Goal: Use online tool/utility

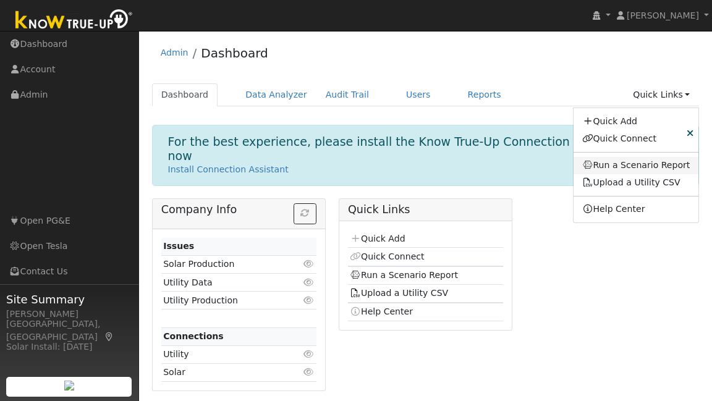
click at [646, 165] on link "Run a Scenario Report" at bounding box center [637, 165] width 126 height 17
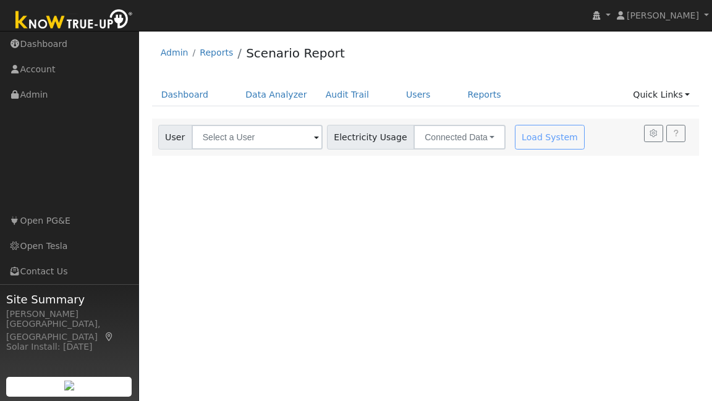
click at [314, 140] on span at bounding box center [316, 138] width 5 height 14
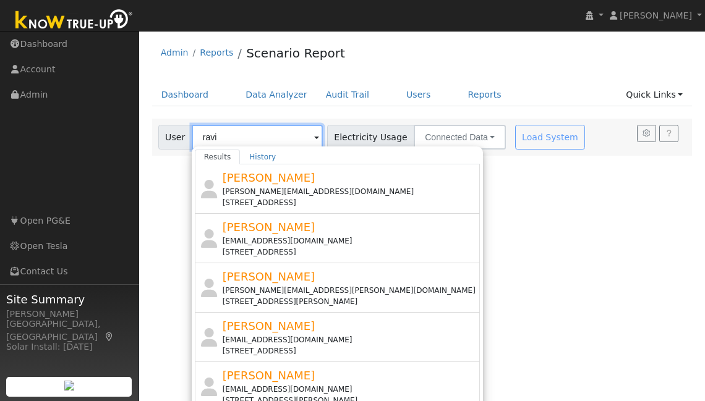
type input "ravi"
click at [516, 82] on div "Admin Reports Scenario Report Dashboard Data Analyzer Audit Trail Users Reports…" at bounding box center [422, 96] width 554 height 119
